Goal: Information Seeking & Learning: Learn about a topic

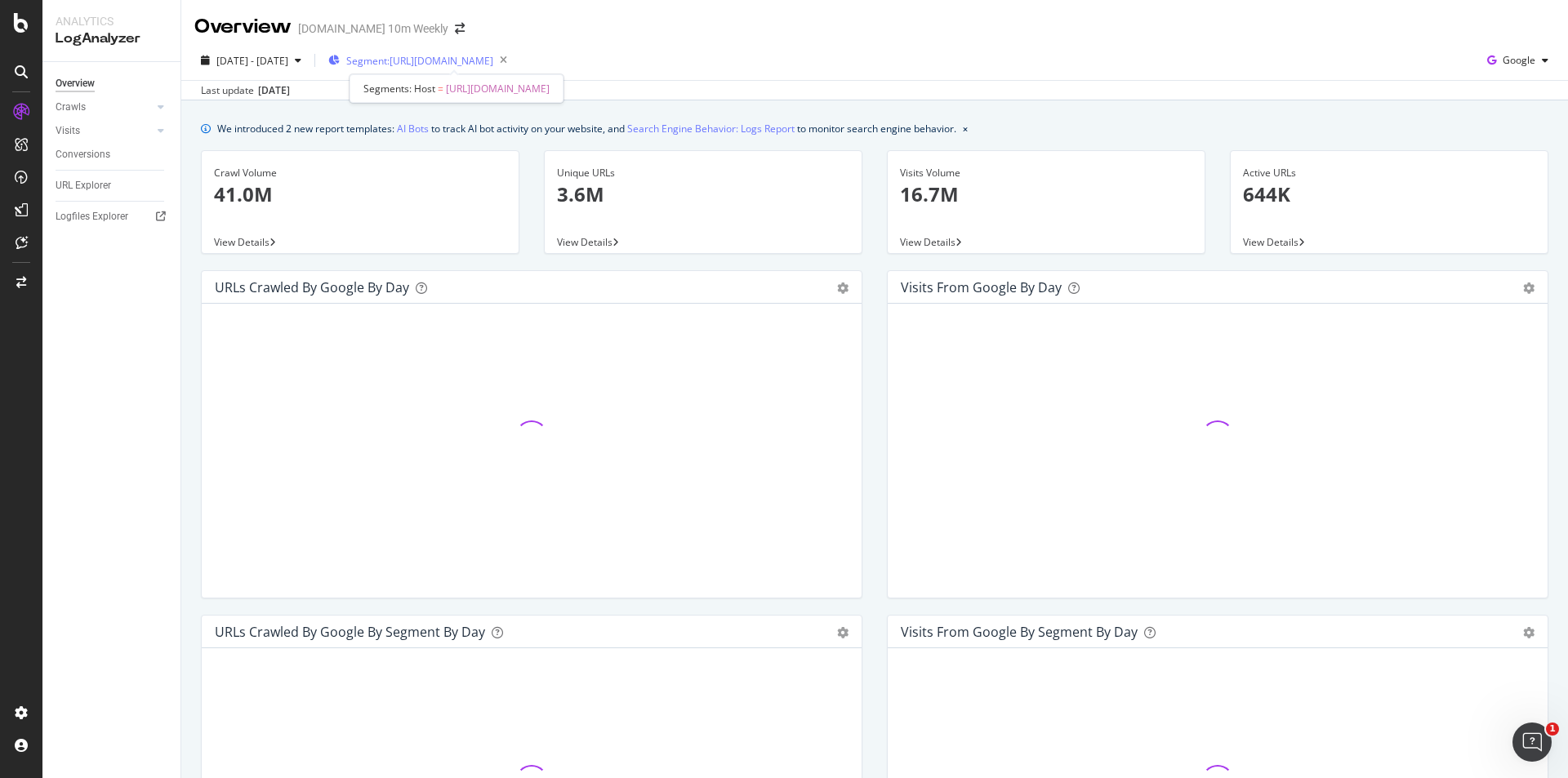
click at [462, 57] on span "Segment: [URL][DOMAIN_NAME]" at bounding box center [419, 61] width 147 height 14
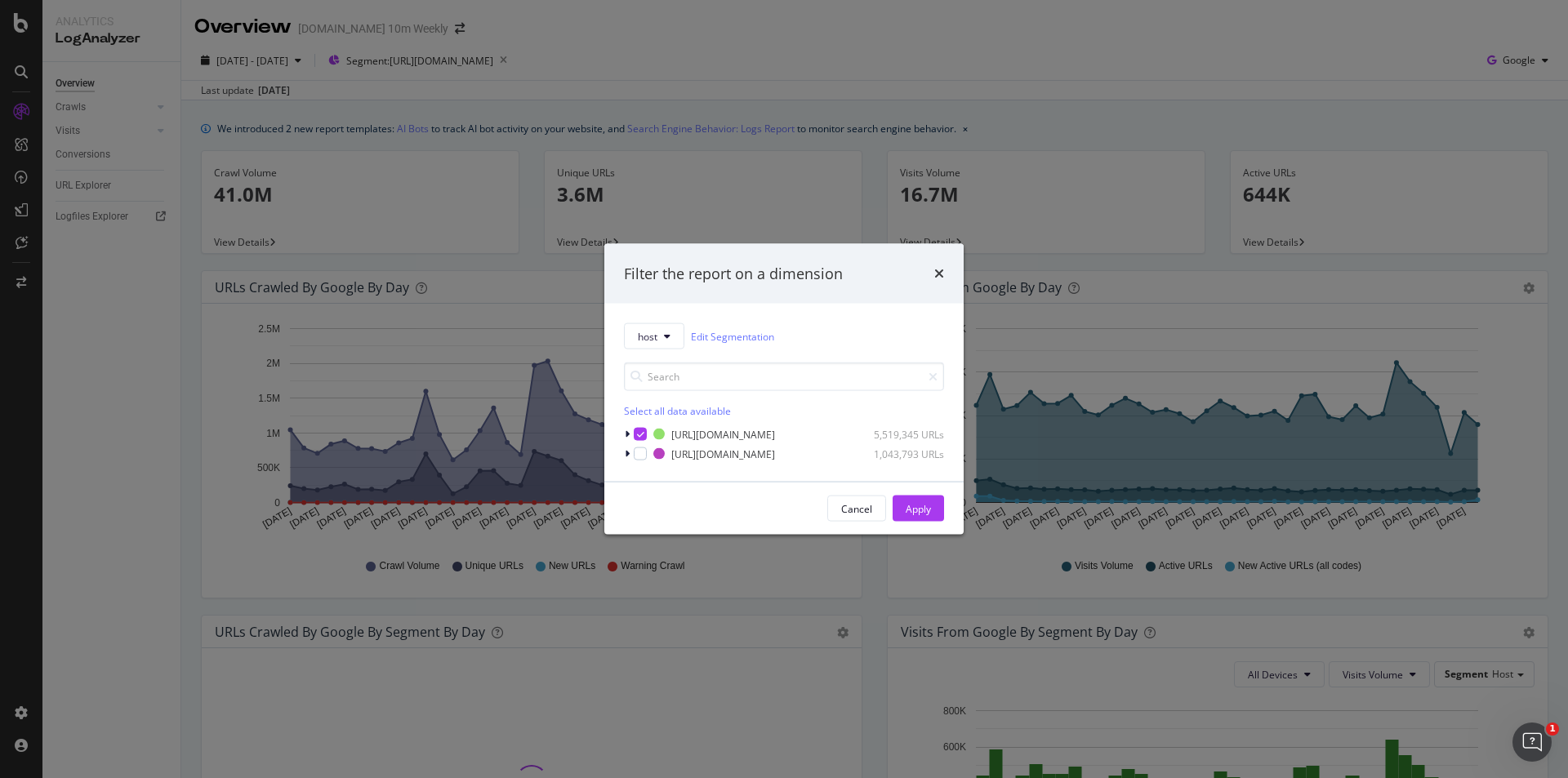
click at [667, 356] on div "Select all data available [URL][DOMAIN_NAME] 5,519,345 URLs [URL][DOMAIN_NAME] …" at bounding box center [784, 406] width 320 height 113
click at [667, 338] on icon "modal" at bounding box center [666, 336] width 6 height 10
click at [670, 340] on icon "modal" at bounding box center [666, 336] width 6 height 10
click at [727, 382] on input "modal" at bounding box center [784, 376] width 320 height 29
click at [632, 433] on div "modal" at bounding box center [628, 434] width 10 height 17
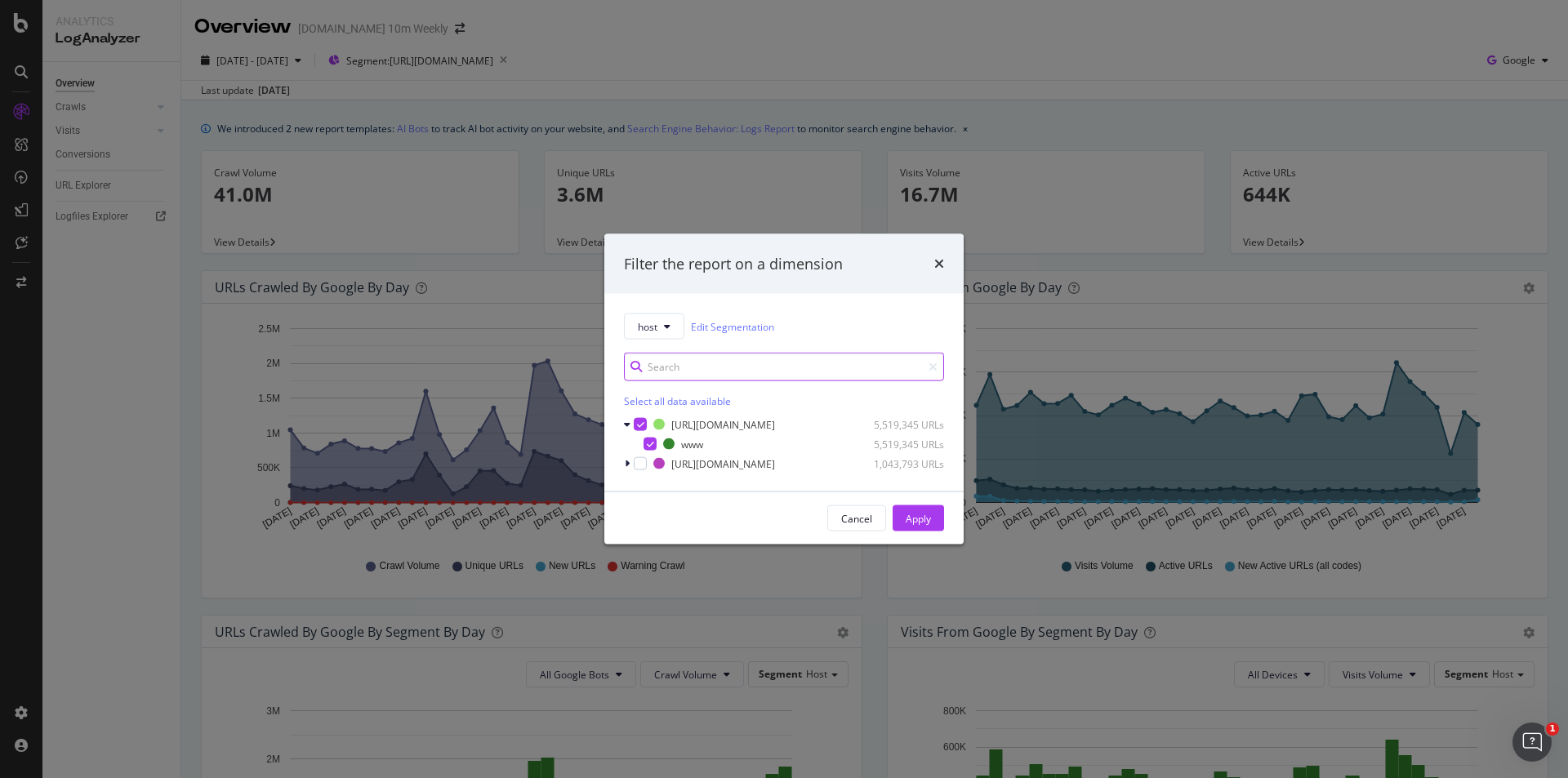
click at [661, 364] on input "modal" at bounding box center [784, 367] width 320 height 29
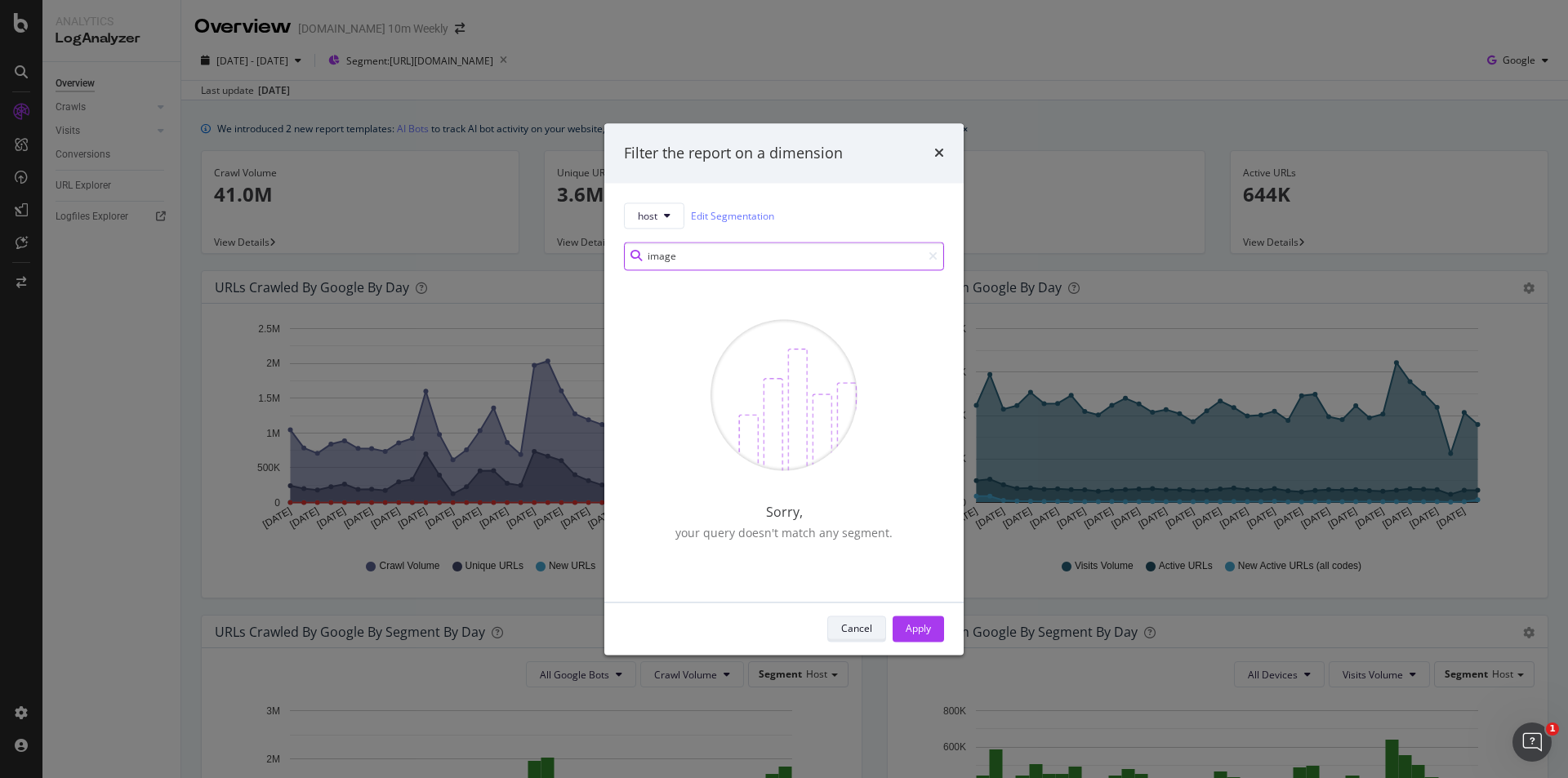
type input "image"
click at [845, 623] on div "Cancel" at bounding box center [856, 629] width 31 height 14
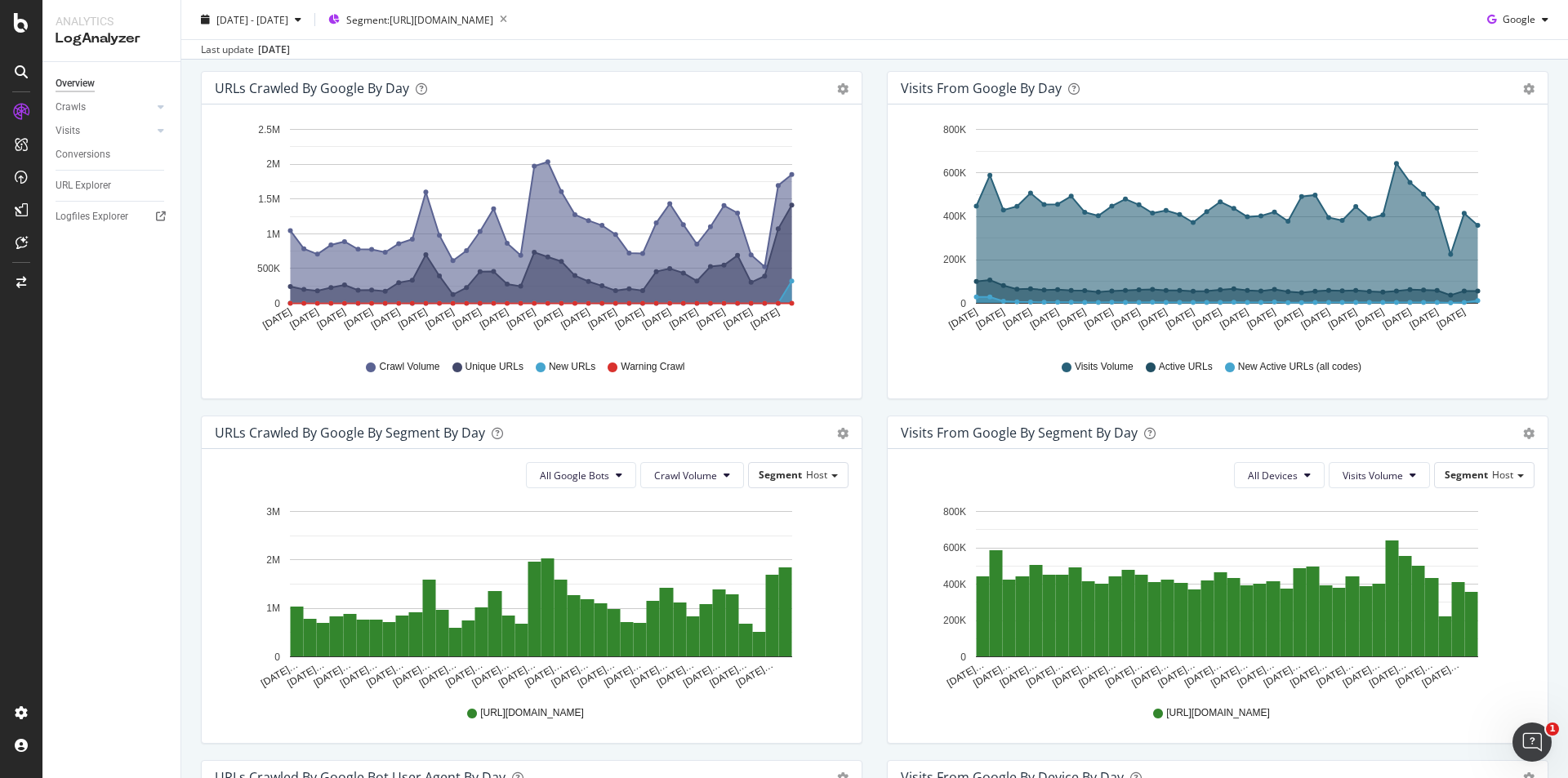
scroll to position [490, 0]
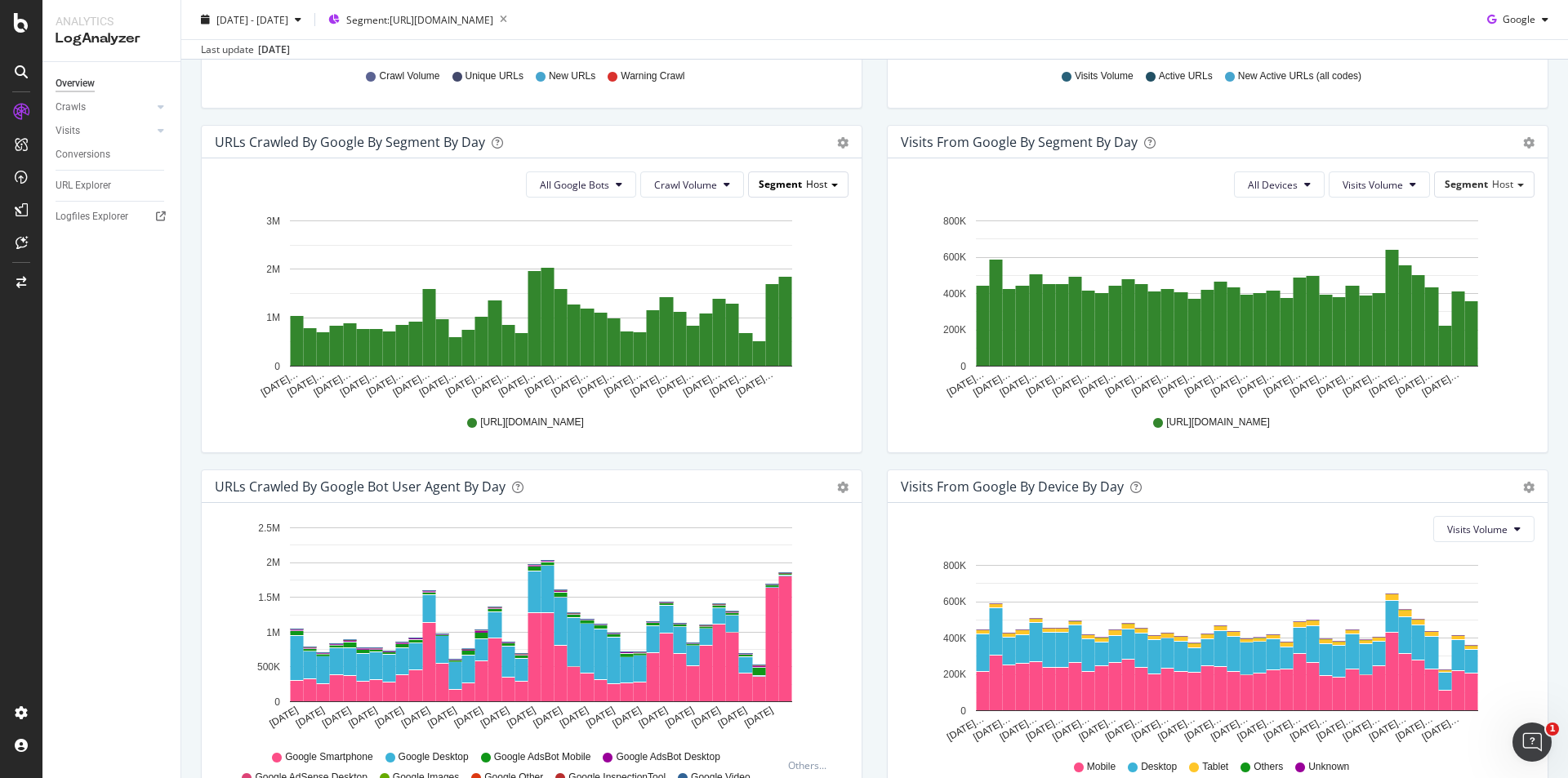
click at [834, 183] on div "Segment Host" at bounding box center [798, 184] width 98 height 24
click at [764, 226] on div "Smartindex" at bounding box center [774, 230] width 131 height 22
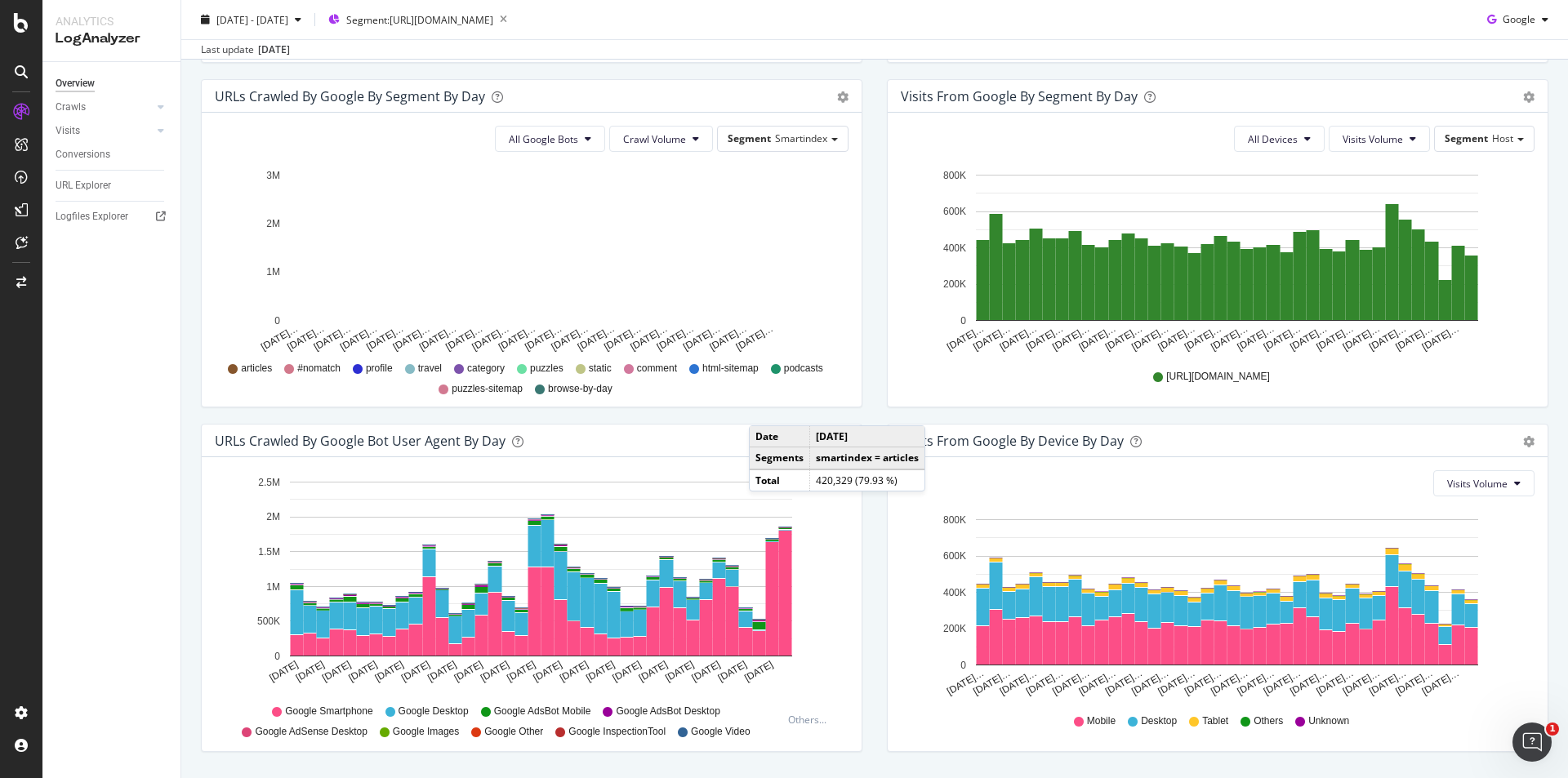
scroll to position [583, 0]
